Goal: Task Accomplishment & Management: Complete application form

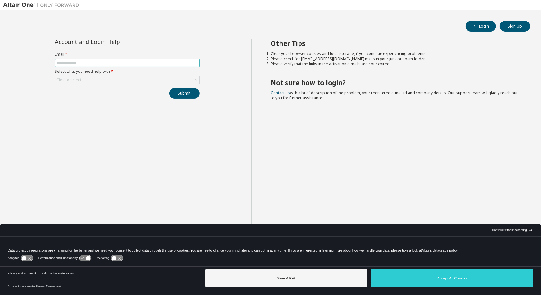
click at [169, 63] on input "text" at bounding box center [127, 63] width 141 height 5
click at [473, 28] on icon "button" at bounding box center [475, 26] width 4 height 4
click at [509, 24] on button "Sign Up" at bounding box center [515, 26] width 30 height 11
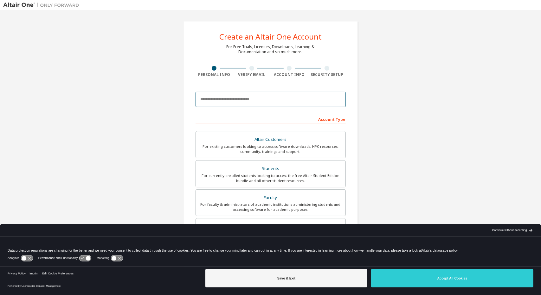
click at [303, 102] on input "email" at bounding box center [270, 99] width 150 height 15
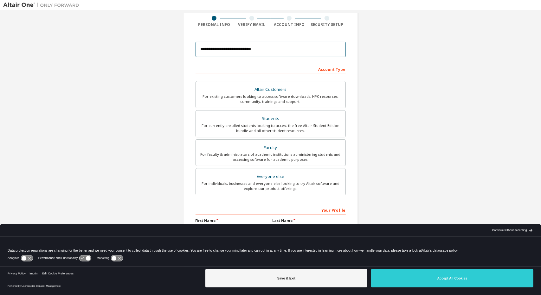
scroll to position [54, 0]
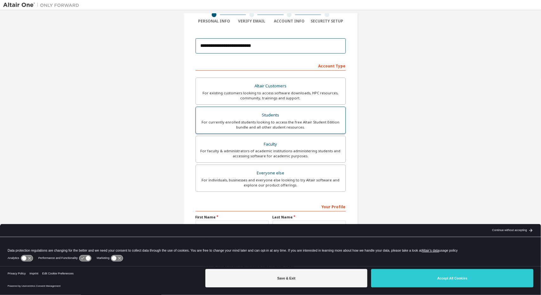
type input "**********"
click at [315, 116] on div "Students" at bounding box center [271, 115] width 142 height 9
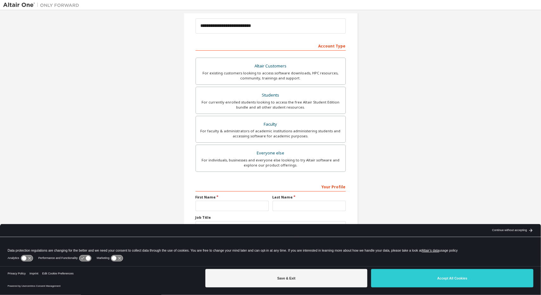
click at [495, 228] on div "Continue without accepting" at bounding box center [509, 230] width 35 height 5
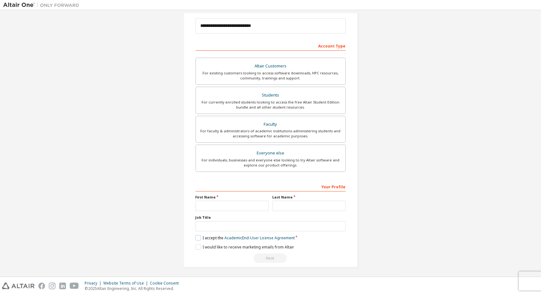
click at [195, 236] on label "I accept the Academic End-User License Agreement" at bounding box center [244, 237] width 99 height 5
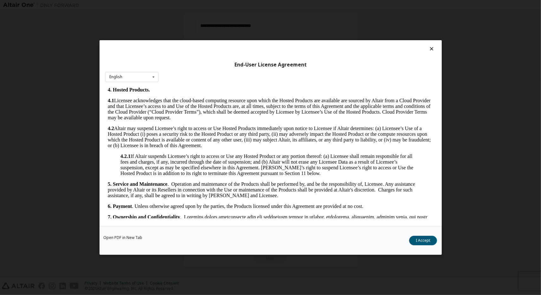
scroll to position [471, 0]
click at [415, 240] on button "I Accept" at bounding box center [423, 241] width 28 height 10
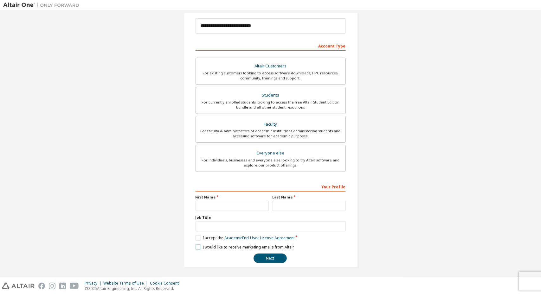
click at [196, 245] on label "I would like to receive marketing emails from Altair" at bounding box center [244, 247] width 99 height 5
click at [234, 204] on input "text" at bounding box center [231, 206] width 73 height 10
type input "******"
type input "****"
click at [265, 258] on button "Next" at bounding box center [269, 259] width 33 height 10
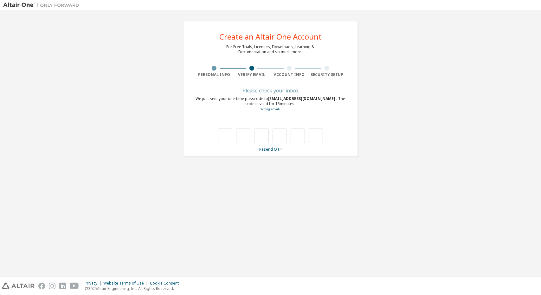
scroll to position [0, 0]
type input "*"
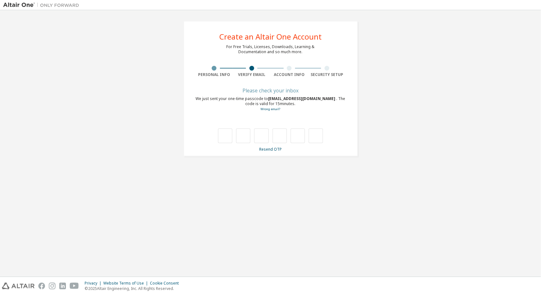
type input "*"
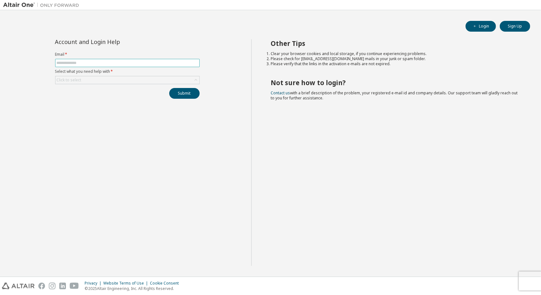
click at [190, 64] on input "text" at bounding box center [127, 63] width 141 height 5
type input "**********"
click at [150, 80] on div "Click to select" at bounding box center [127, 80] width 144 height 8
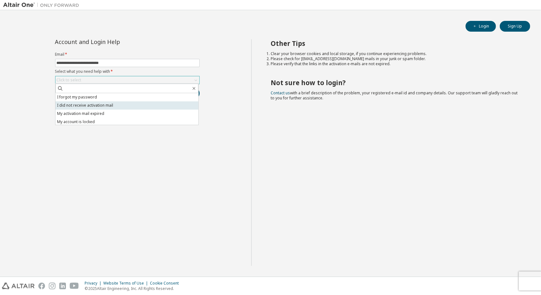
click at [121, 106] on li "I did not receive activation mail" at bounding box center [126, 105] width 143 height 8
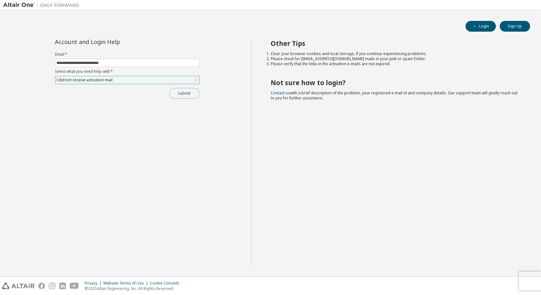
click at [175, 91] on button "Submit" at bounding box center [184, 93] width 30 height 11
click at [182, 90] on button "Submit" at bounding box center [184, 93] width 30 height 11
click at [481, 30] on button "Login" at bounding box center [480, 26] width 30 height 11
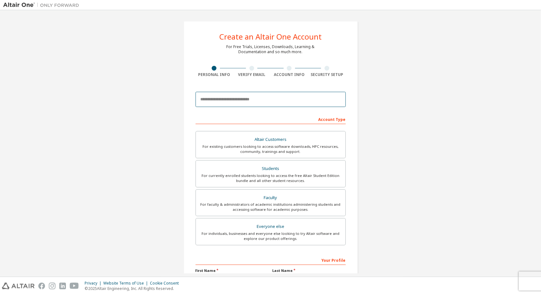
click at [262, 100] on input "email" at bounding box center [270, 99] width 150 height 15
type input "**********"
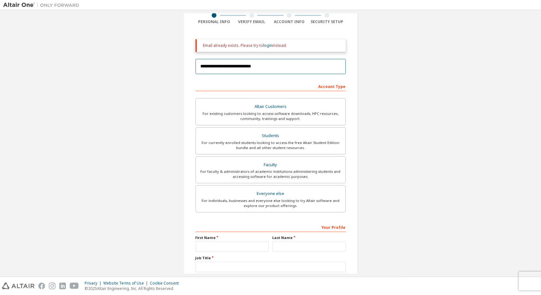
scroll to position [58, 0]
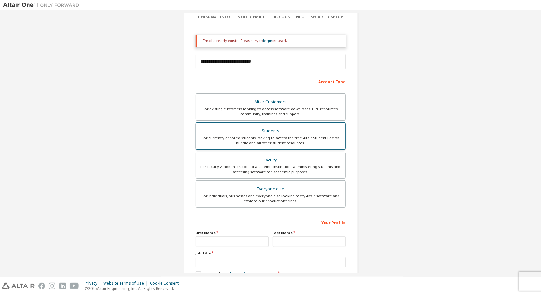
click at [258, 138] on div "For currently enrolled students looking to access the free Altair Student Editi…" at bounding box center [271, 141] width 142 height 10
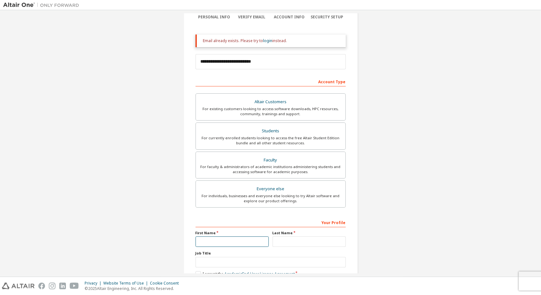
click at [227, 240] on input "text" at bounding box center [231, 242] width 73 height 10
type input "******"
type input "****"
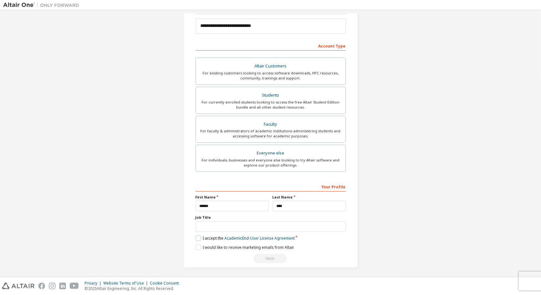
click at [197, 236] on label "I accept the Academic End-User License Agreement" at bounding box center [244, 238] width 99 height 5
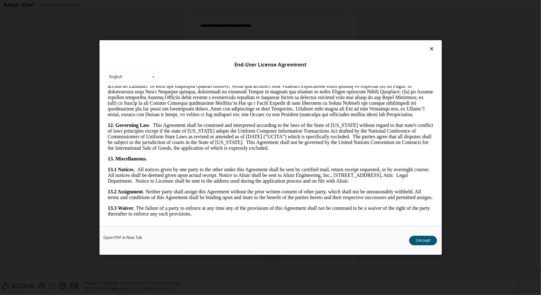
scroll to position [1004, 0]
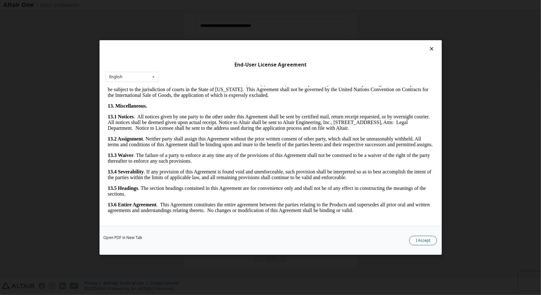
click at [411, 239] on button "I Accept" at bounding box center [423, 241] width 28 height 10
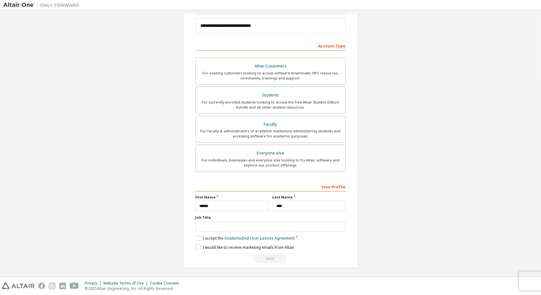
click at [195, 246] on label "I would like to receive marketing emails from Altair" at bounding box center [244, 247] width 99 height 5
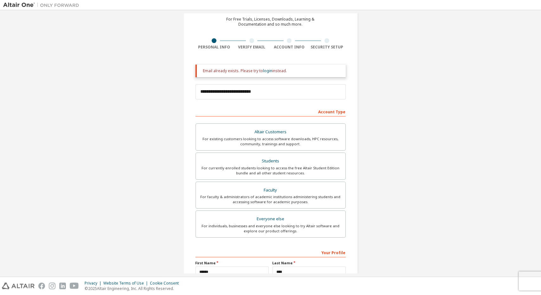
scroll to position [27, 0]
click at [265, 73] on link "login" at bounding box center [267, 70] width 9 height 5
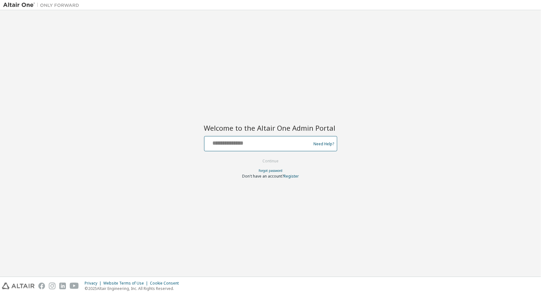
click at [245, 143] on input "text" at bounding box center [259, 142] width 104 height 9
type input "**********"
click at [268, 161] on button "Continue" at bounding box center [270, 162] width 29 height 10
